Goal: Information Seeking & Learning: Check status

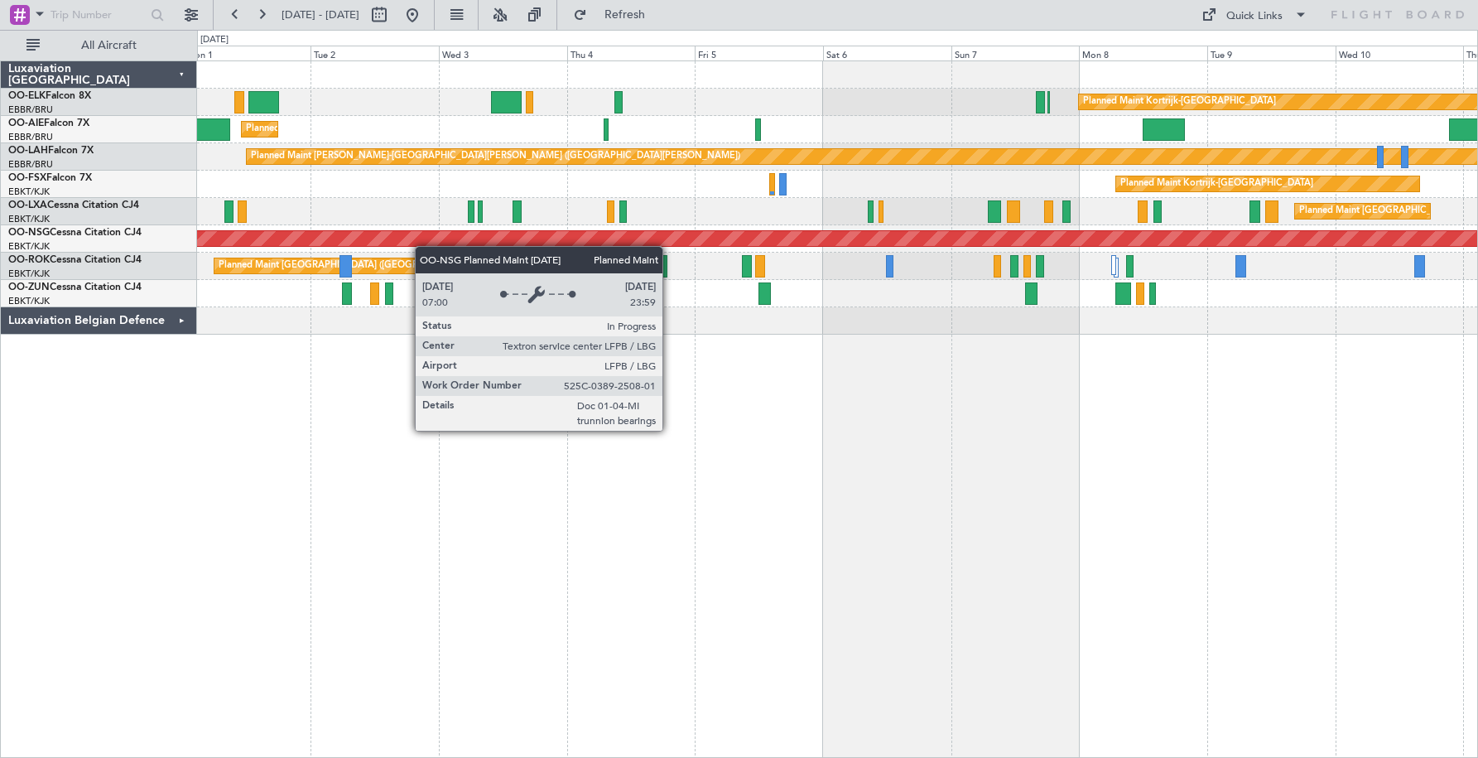
click at [793, 242] on div "Planned Maint [GEOGRAPHIC_DATA] ([GEOGRAPHIC_DATA])" at bounding box center [837, 238] width 1280 height 27
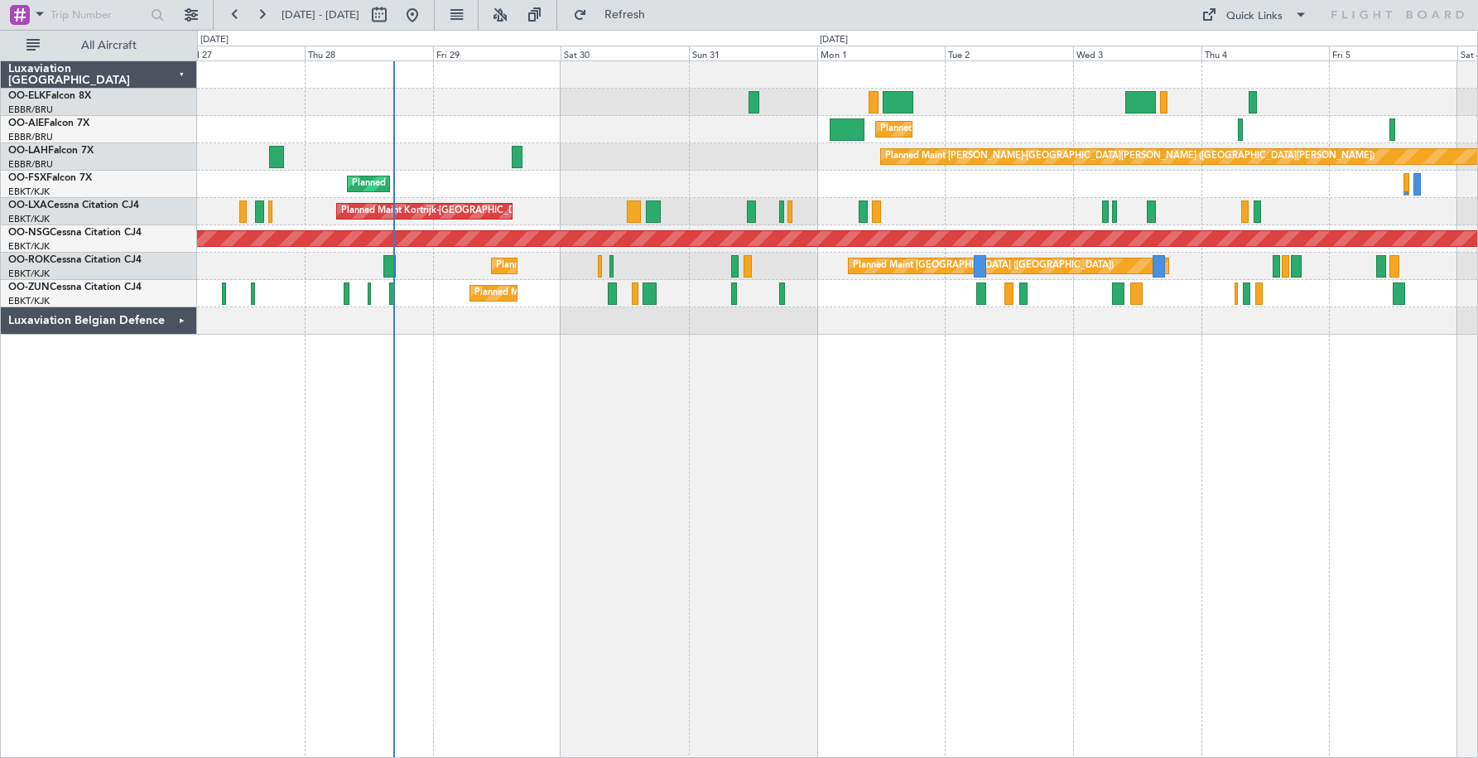
click at [609, 298] on div at bounding box center [612, 293] width 9 height 22
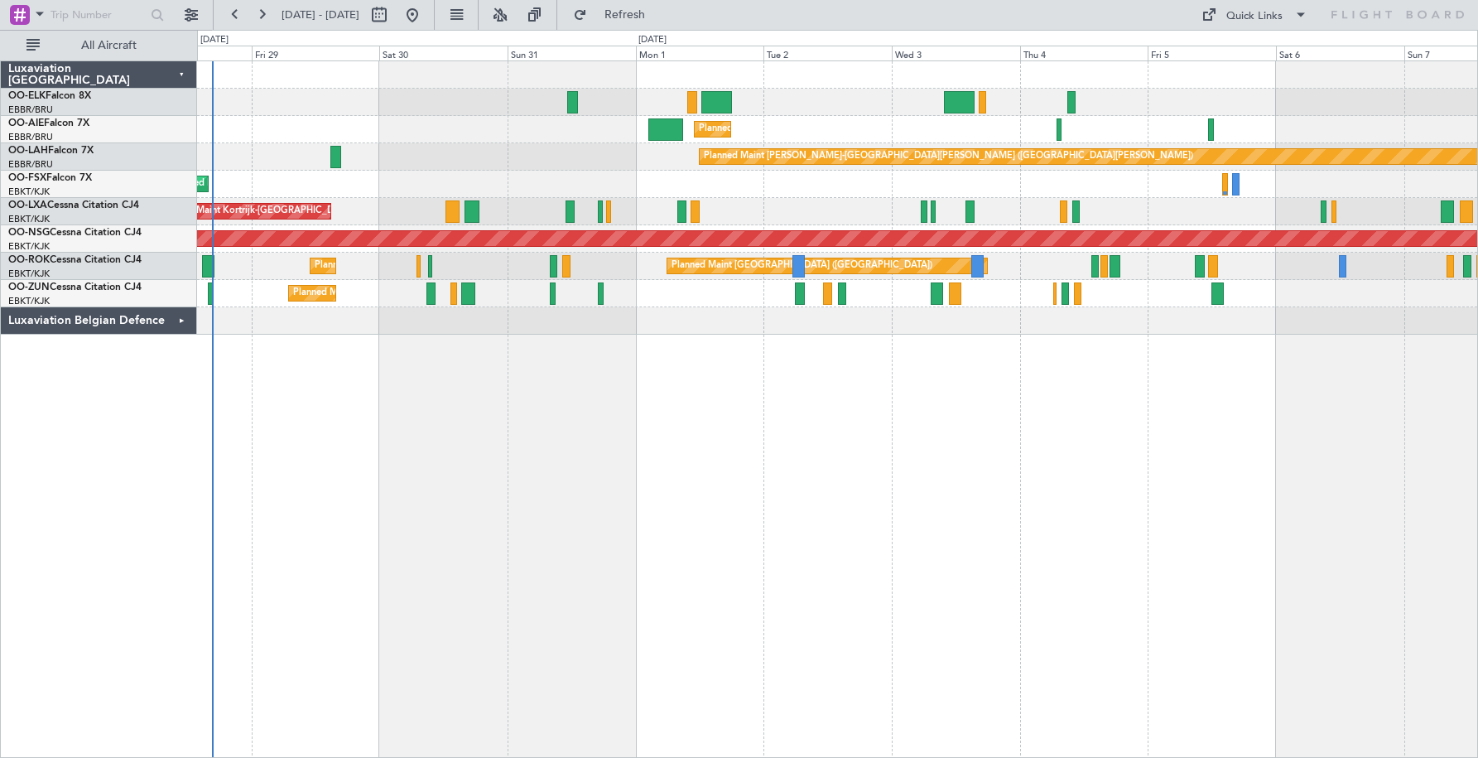
click at [698, 186] on div "Planned Maint Kortrijk-[GEOGRAPHIC_DATA] Planned Maint [GEOGRAPHIC_DATA]-[GEOGR…" at bounding box center [837, 184] width 1280 height 27
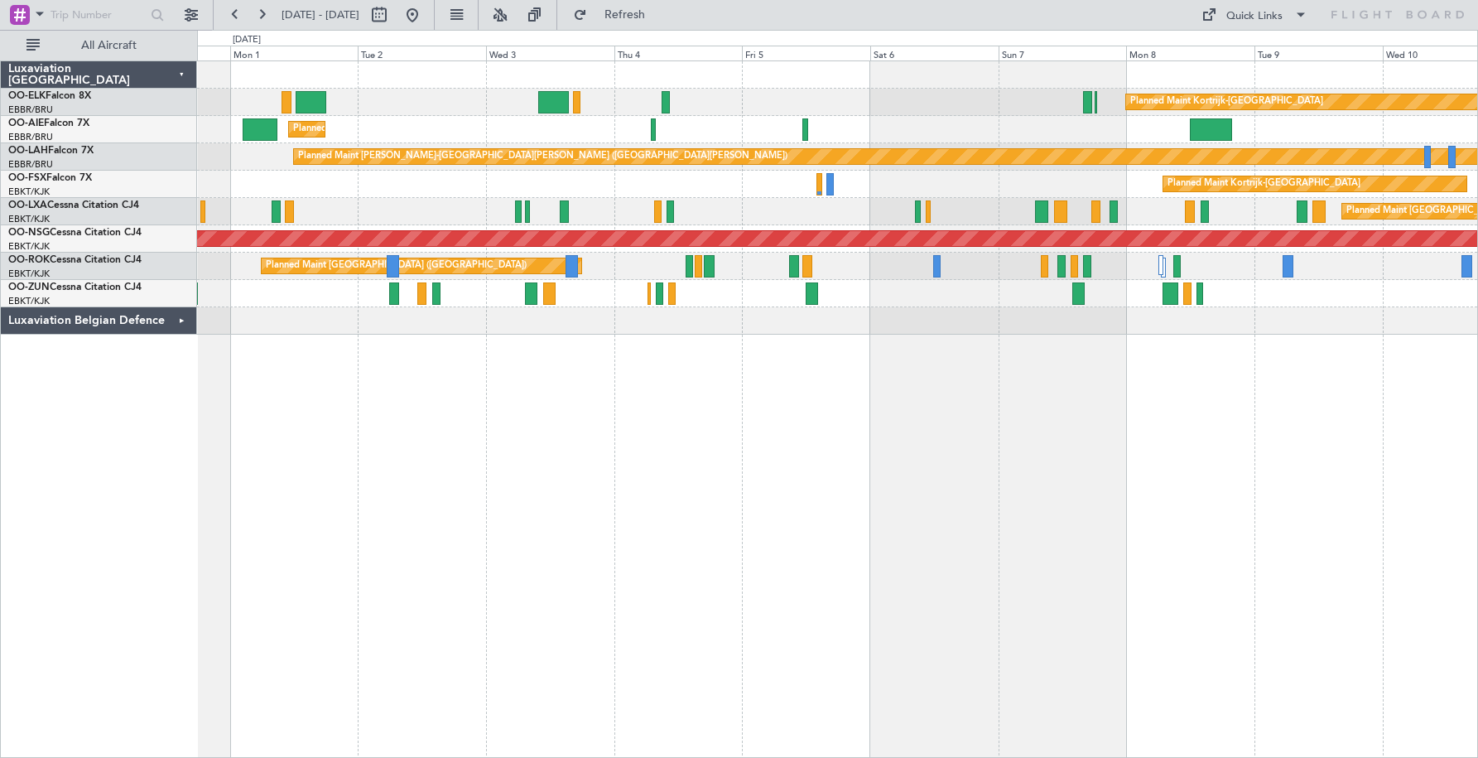
click at [335, 215] on div "Planned Maint Kortrijk-[GEOGRAPHIC_DATA] Planned Maint [GEOGRAPHIC_DATA] ([GEOG…" at bounding box center [837, 197] width 1280 height 273
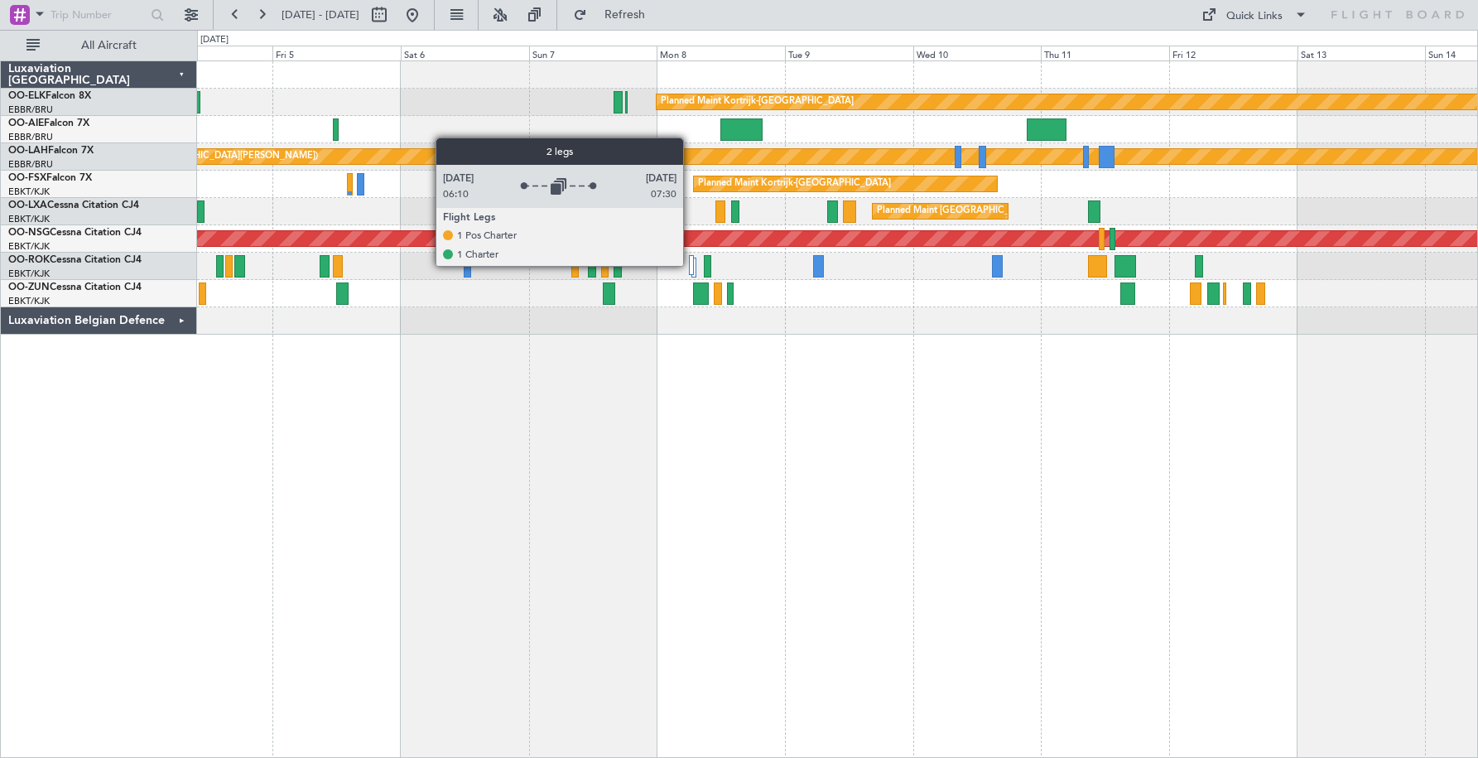
click at [691, 265] on div at bounding box center [691, 265] width 5 height 20
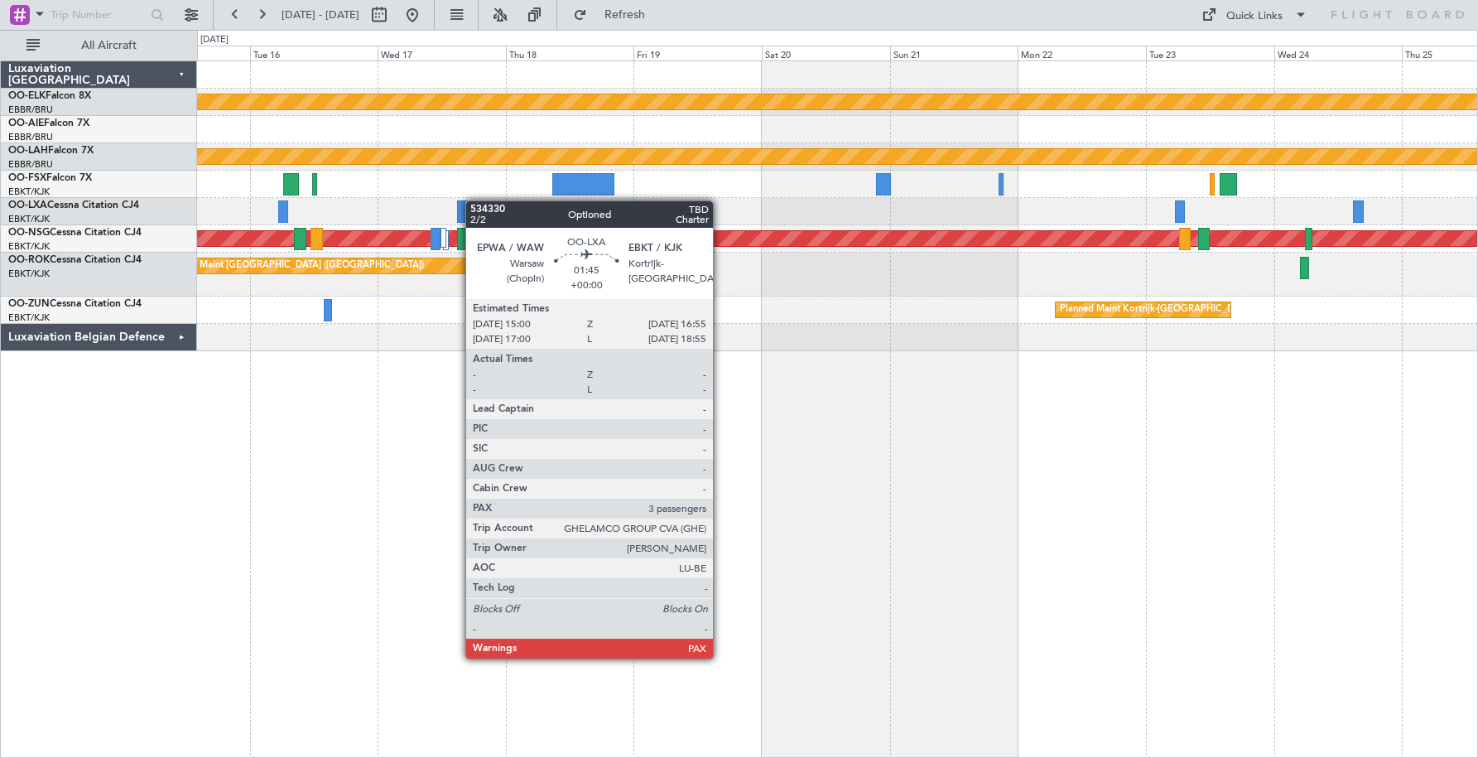
click at [474, 200] on div "Planned Maint Kortrijk-[GEOGRAPHIC_DATA] Planned [GEOGRAPHIC_DATA][PERSON_NAME]…" at bounding box center [837, 206] width 1280 height 290
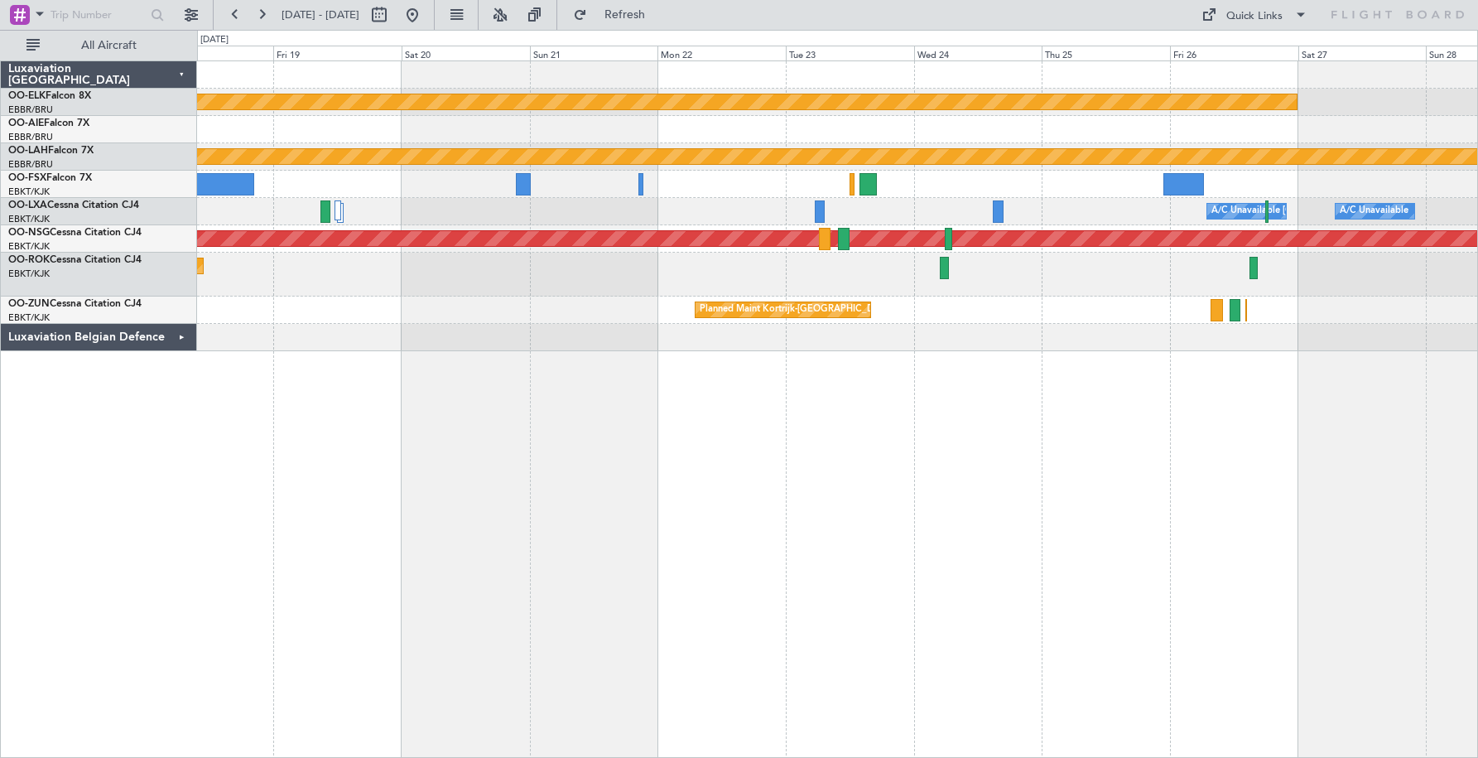
click at [743, 190] on div at bounding box center [837, 184] width 1280 height 27
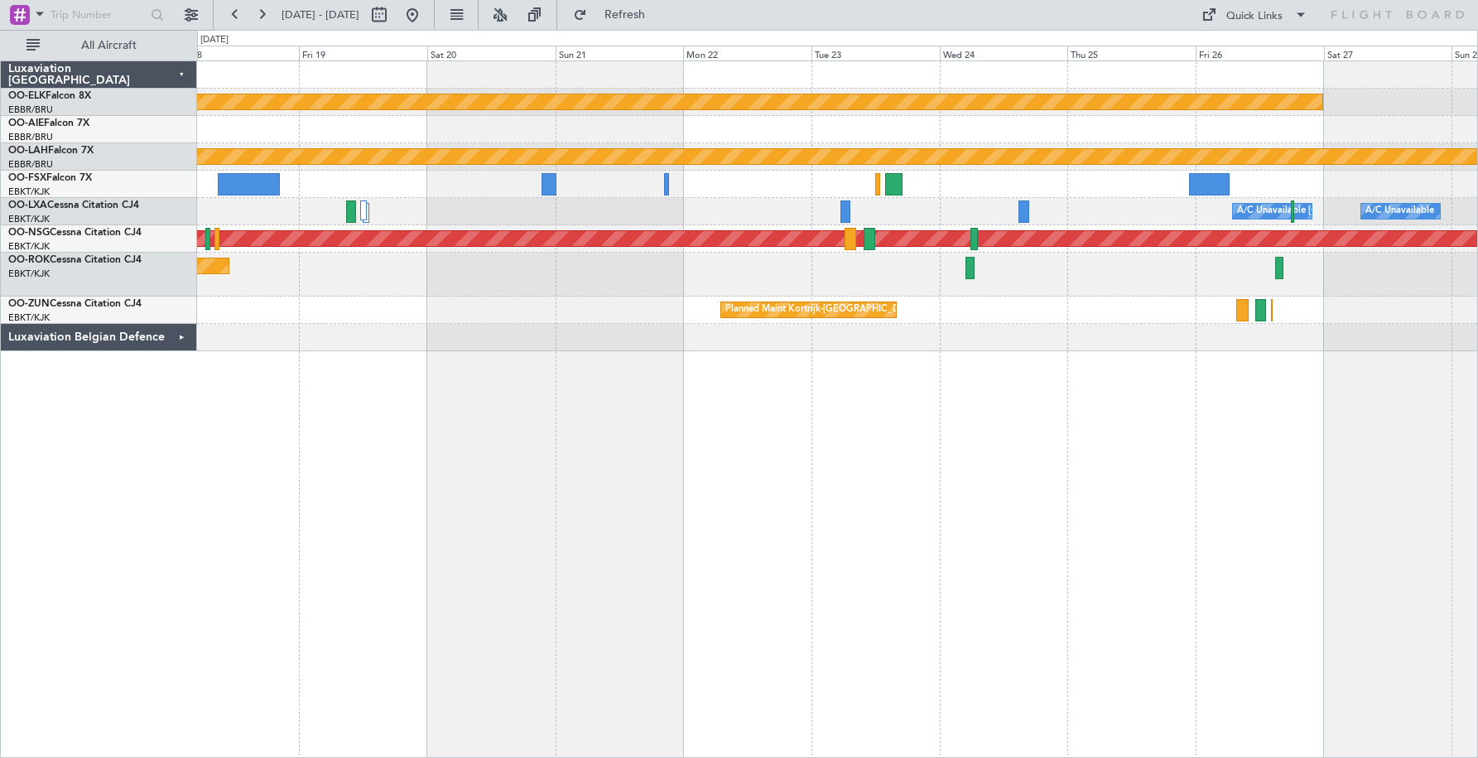
click at [1144, 202] on div "A/C Unavailable [GEOGRAPHIC_DATA] ([GEOGRAPHIC_DATA] National) A/C Unavailable" at bounding box center [837, 211] width 1280 height 27
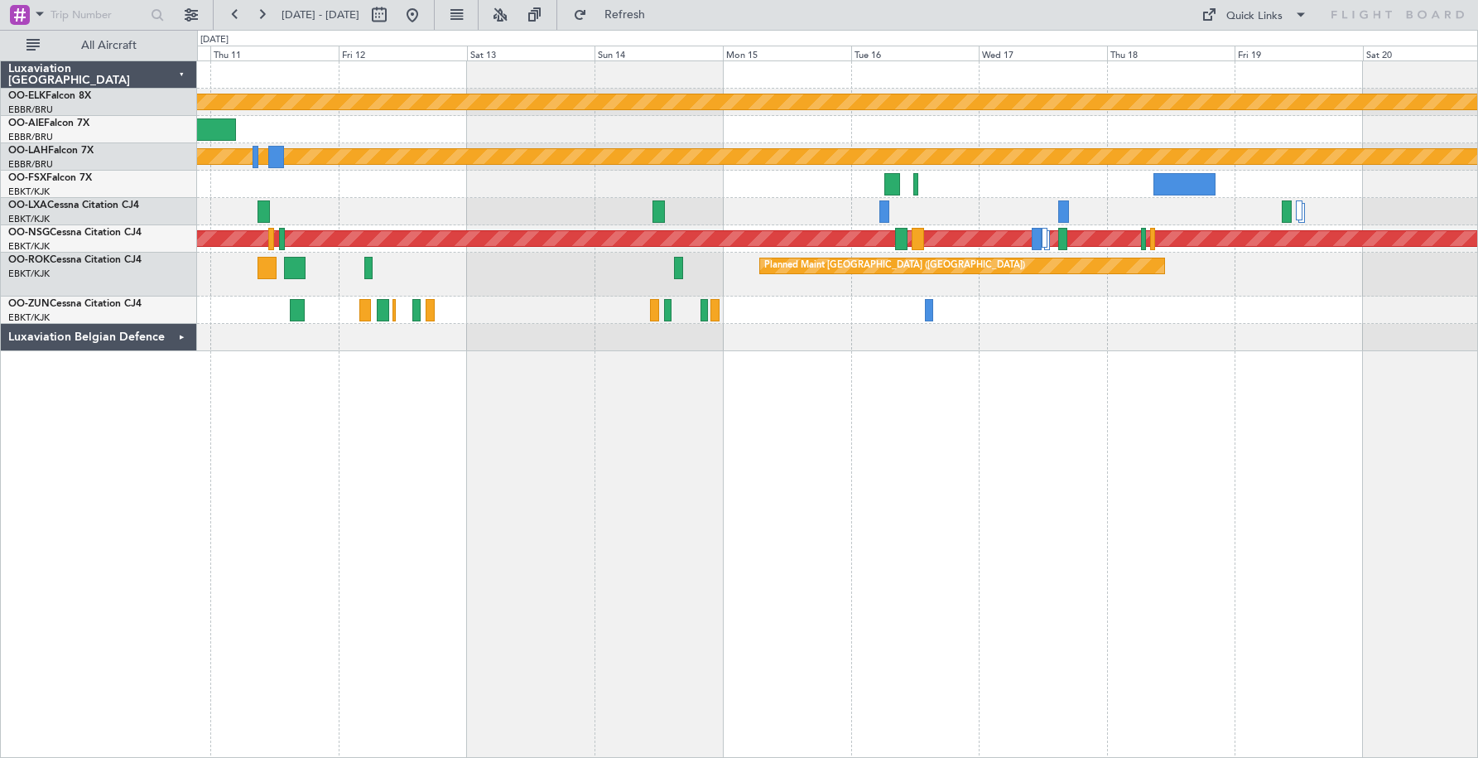
click at [976, 200] on div "Planned Maint Kortrijk-[GEOGRAPHIC_DATA] Planned [GEOGRAPHIC_DATA][PERSON_NAME]…" at bounding box center [837, 206] width 1280 height 290
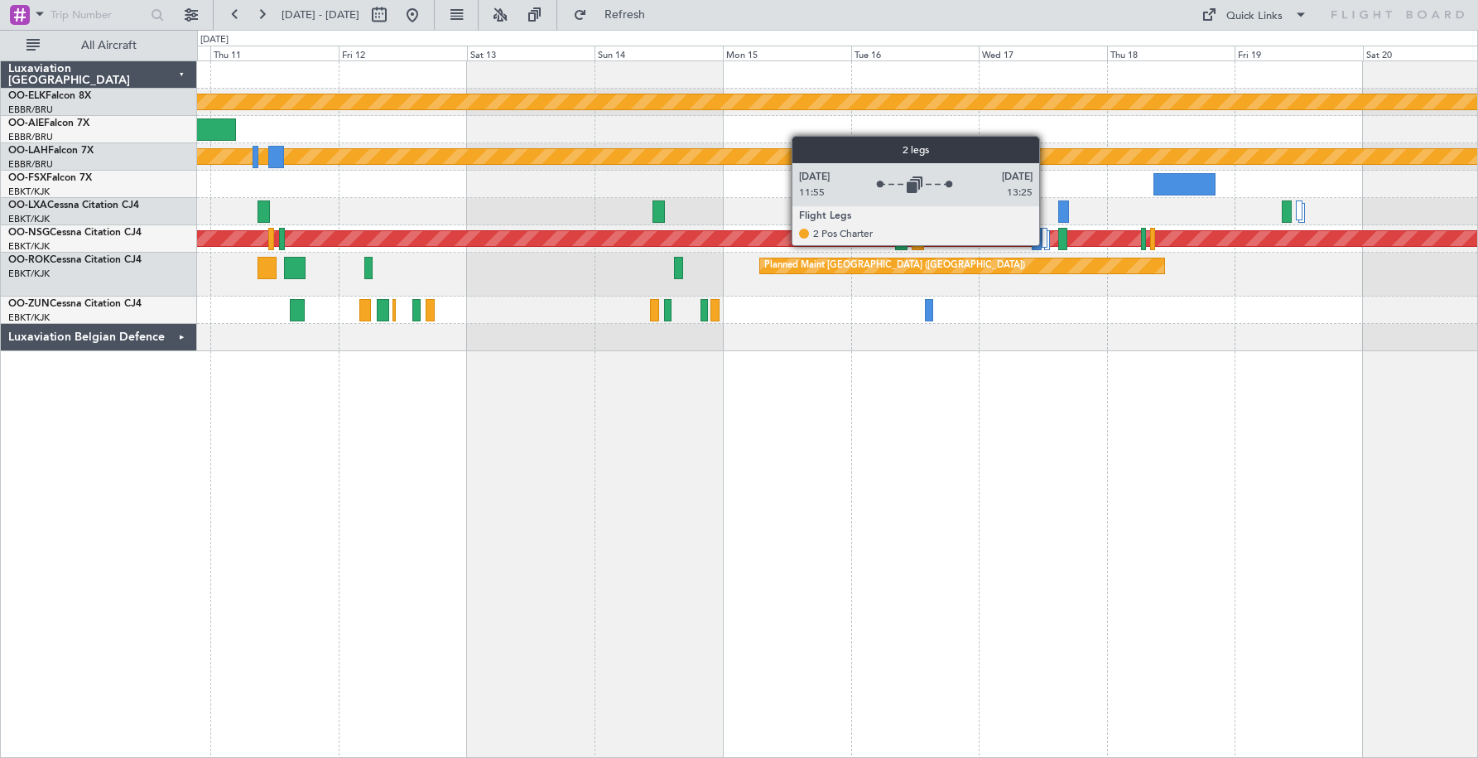
click at [1047, 244] on div at bounding box center [1045, 238] width 6 height 20
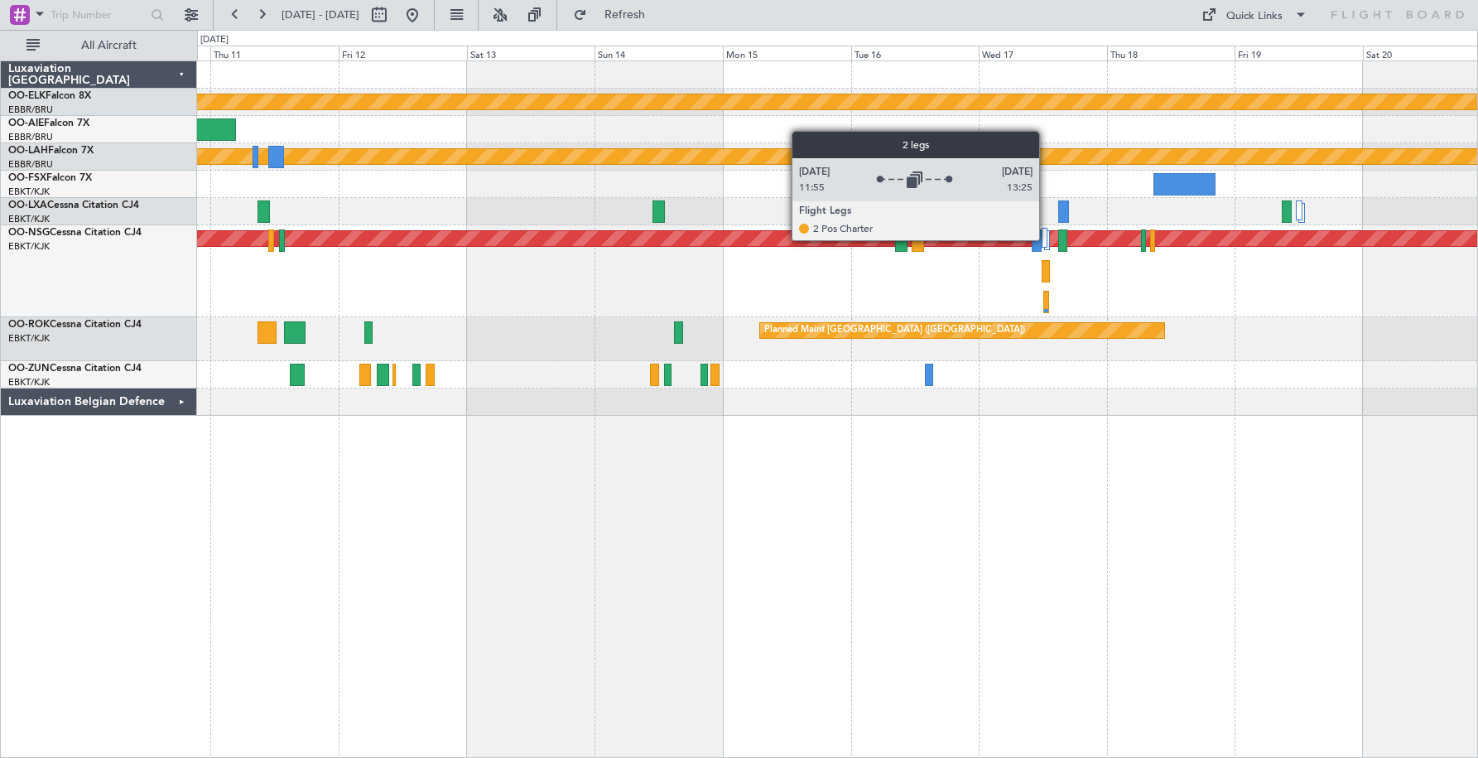
click at [1047, 239] on div at bounding box center [1045, 238] width 6 height 20
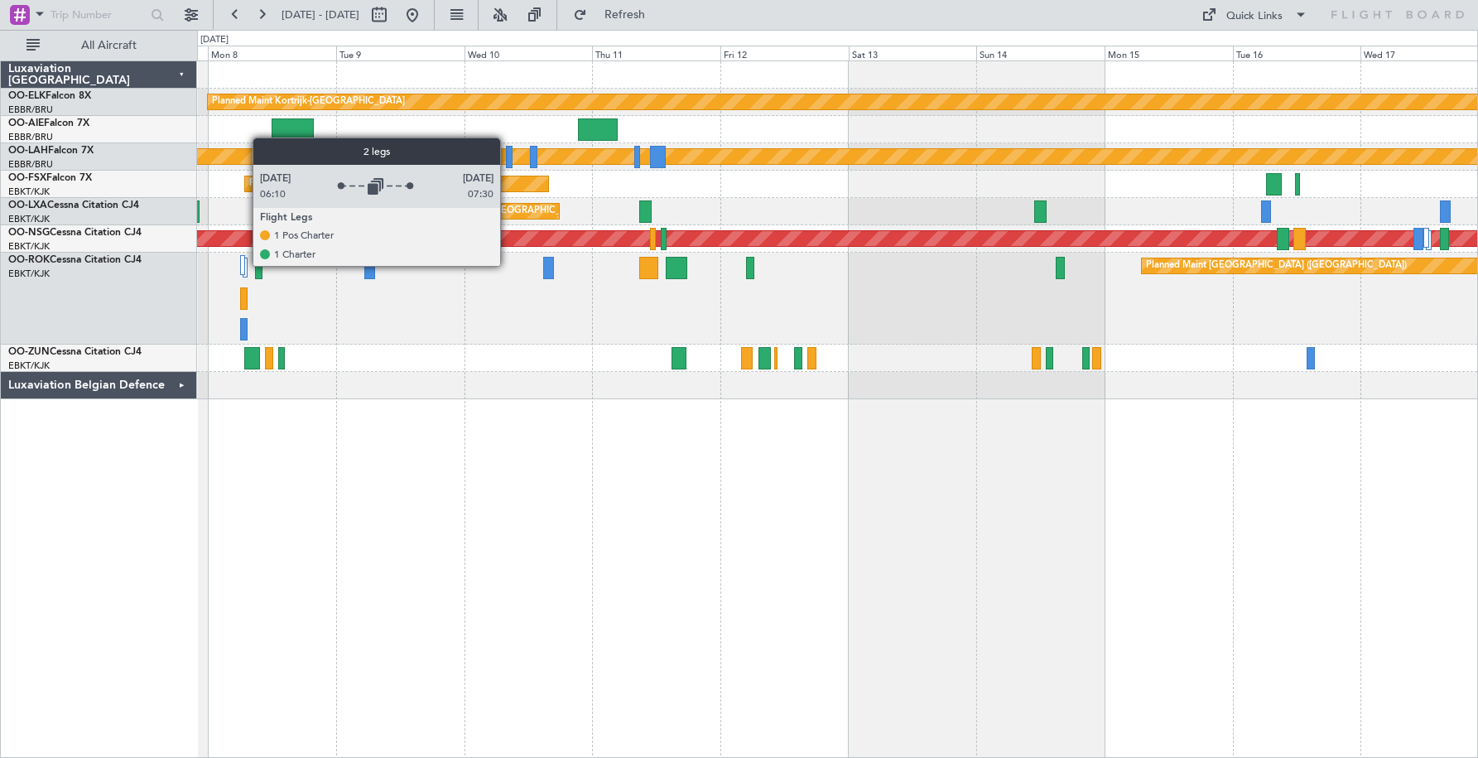
click at [243, 265] on div at bounding box center [242, 265] width 5 height 20
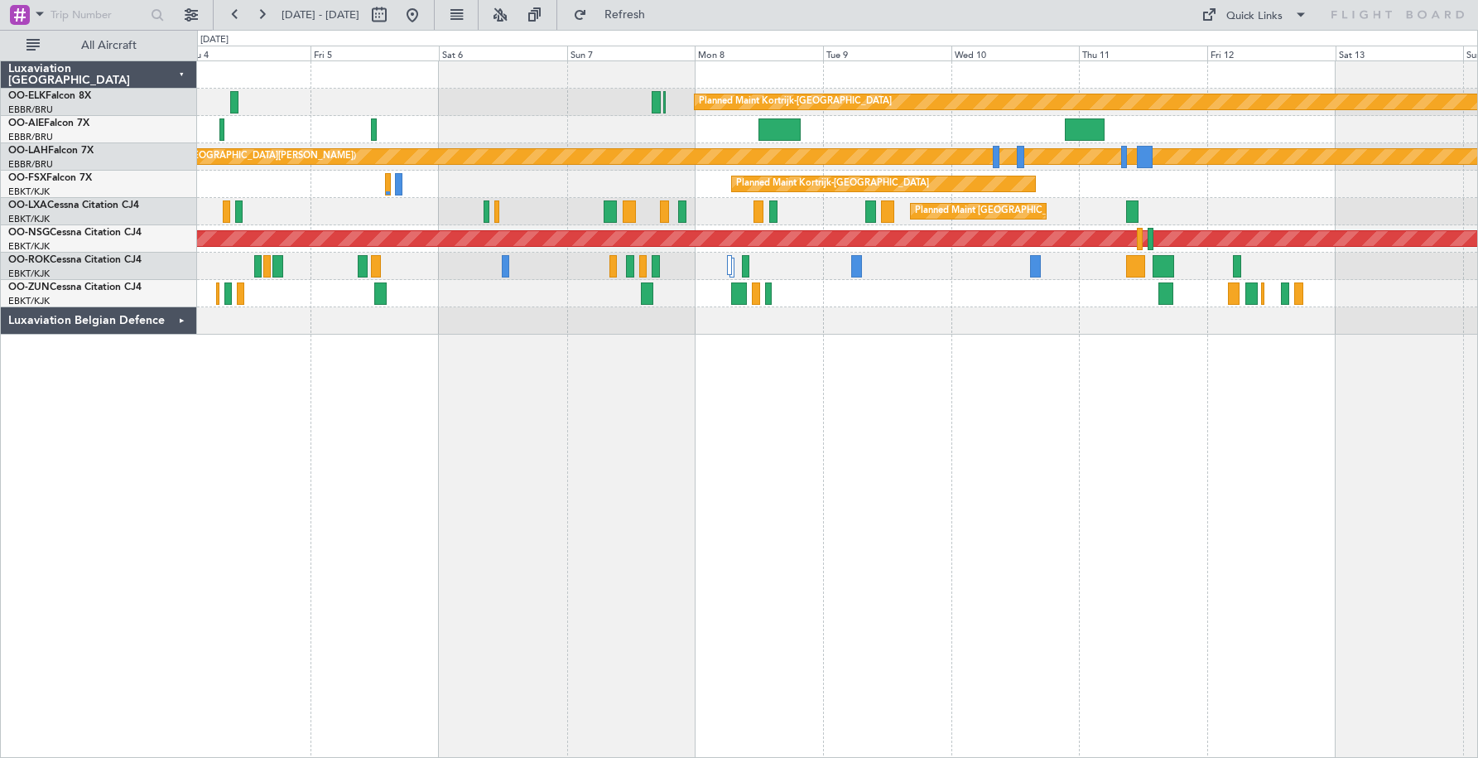
click at [952, 262] on div "Planned Maint [GEOGRAPHIC_DATA] ([GEOGRAPHIC_DATA]) Planned Maint [GEOGRAPHIC_D…" at bounding box center [837, 266] width 1280 height 27
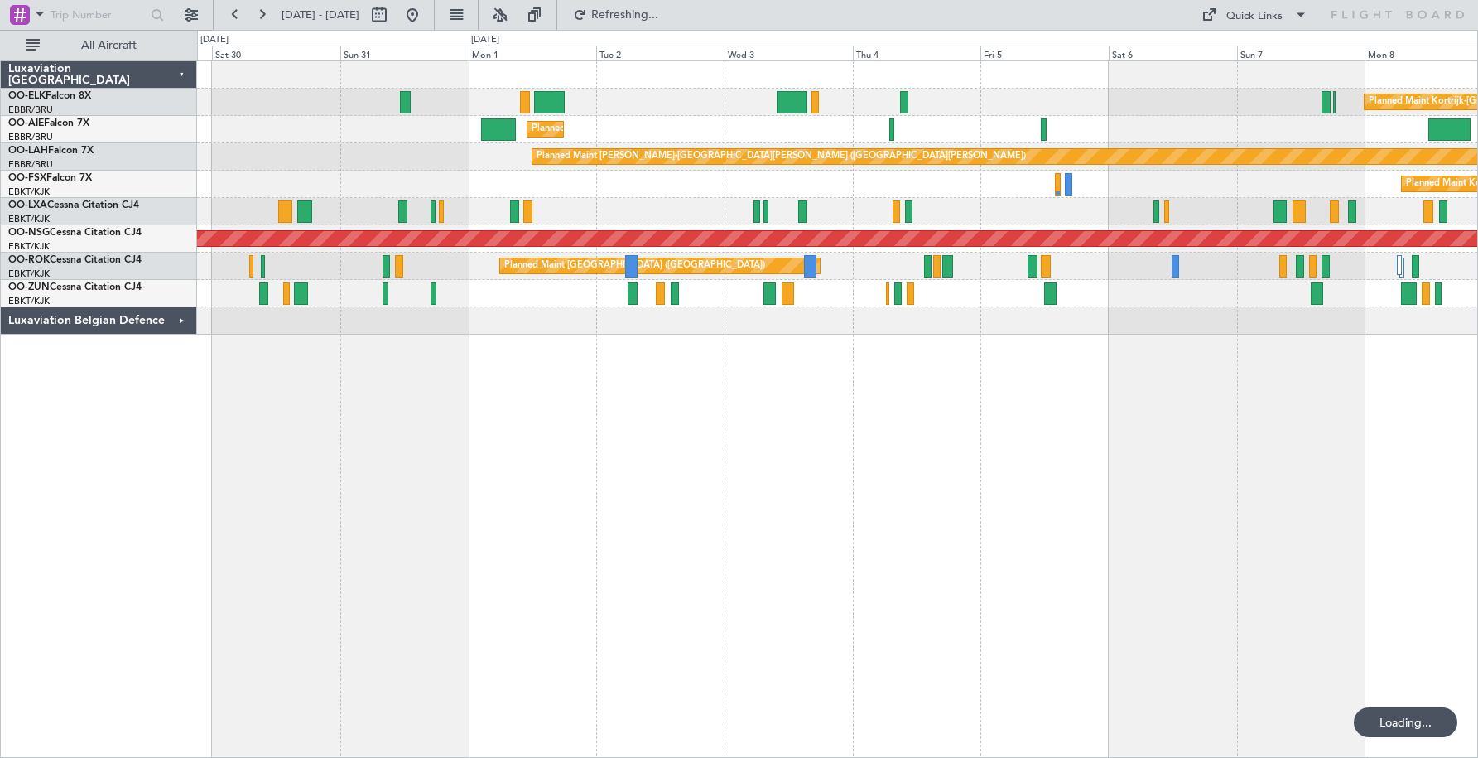
click at [1077, 297] on div at bounding box center [837, 293] width 1280 height 27
